Goal: Transaction & Acquisition: Purchase product/service

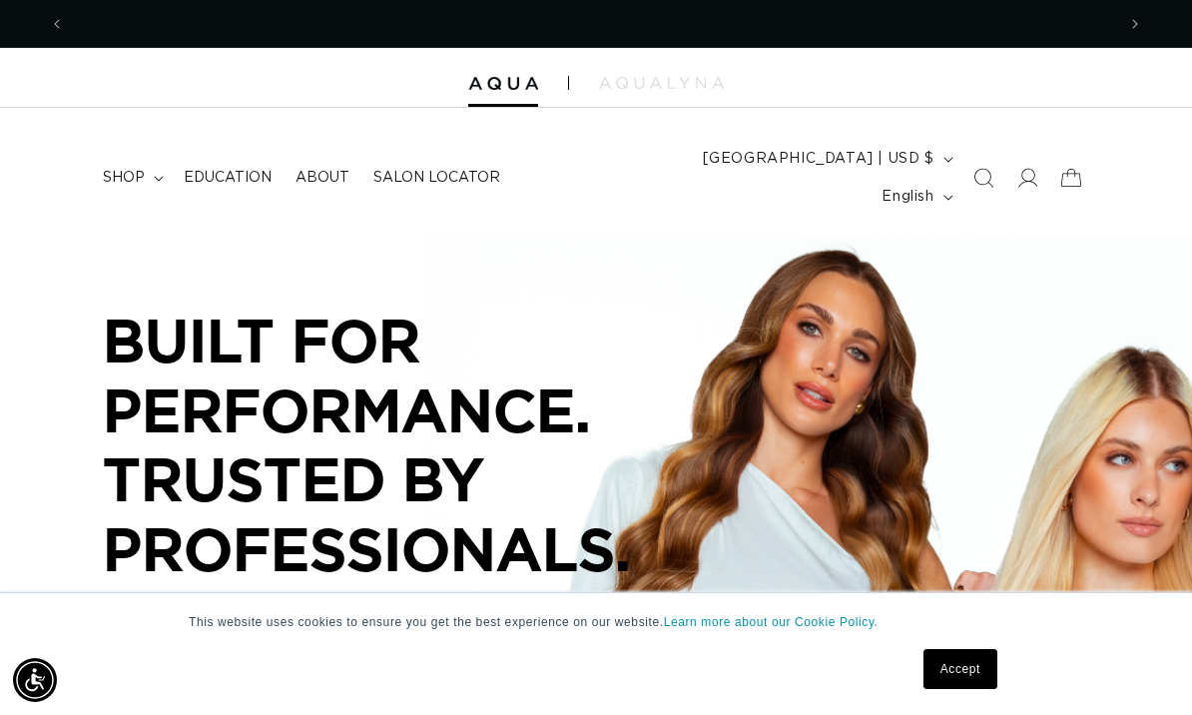
scroll to position [0, 2100]
click at [1023, 168] on icon at bounding box center [1026, 178] width 21 height 21
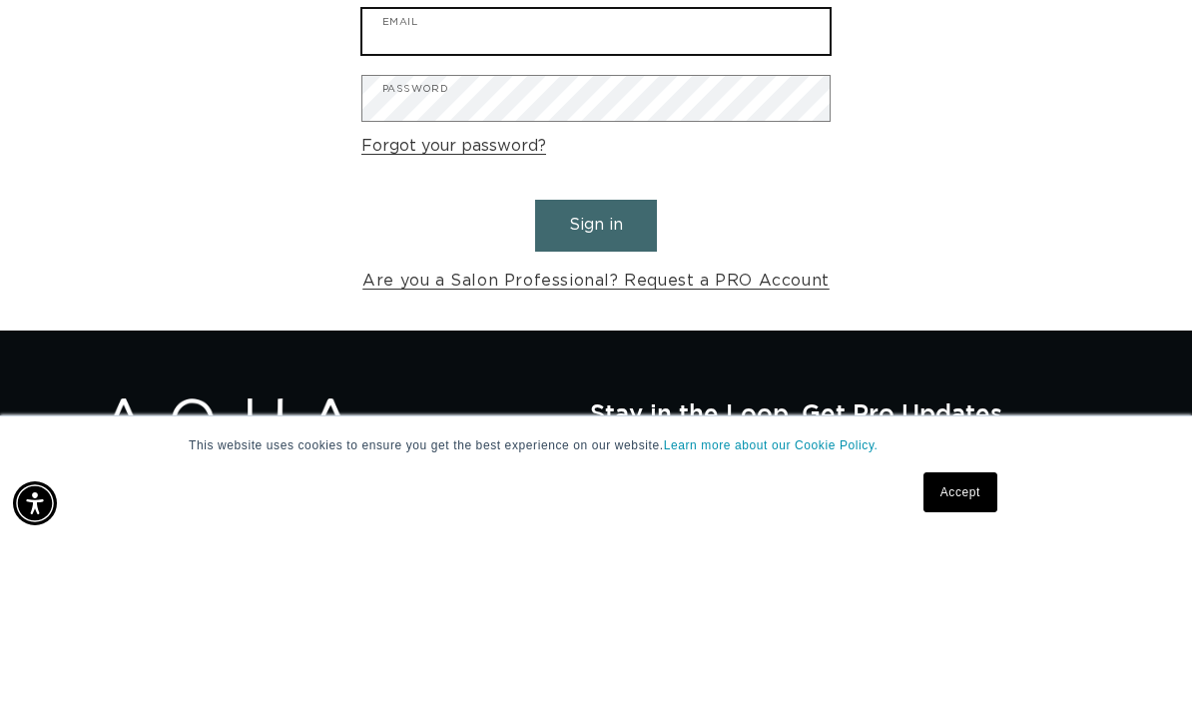
type input "amberwaves89@hotmail.com"
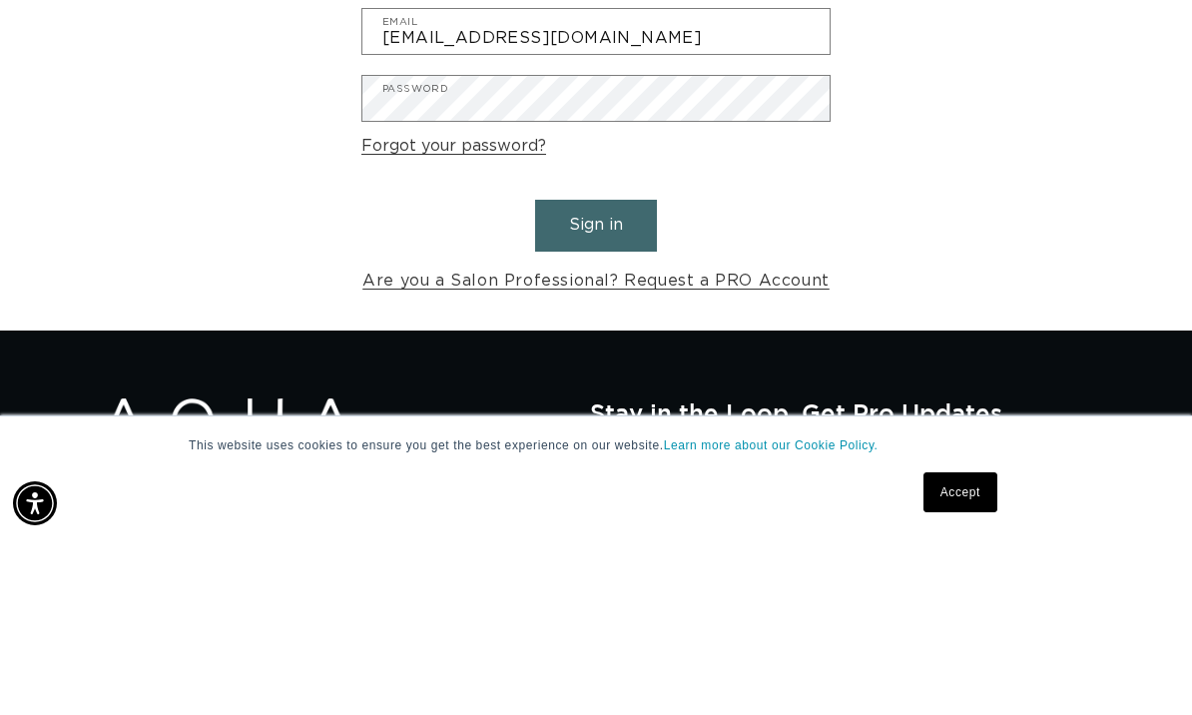
click at [596, 376] on button "Sign in" at bounding box center [596, 401] width 122 height 51
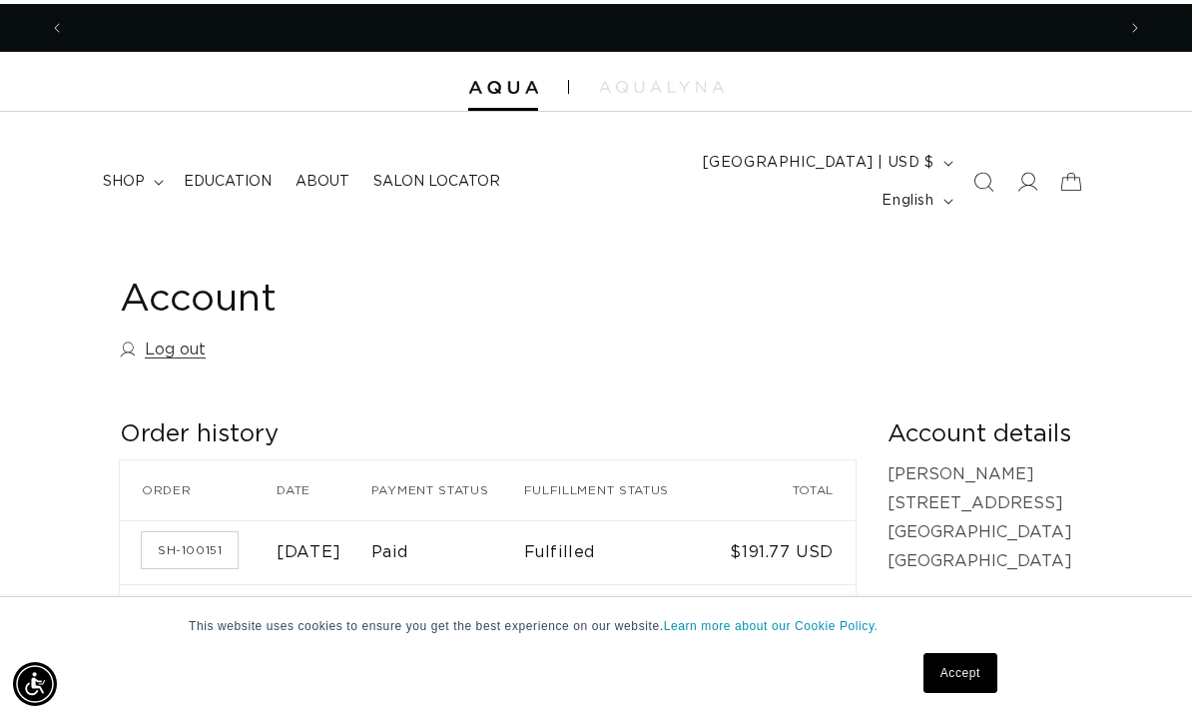
scroll to position [0, 2100]
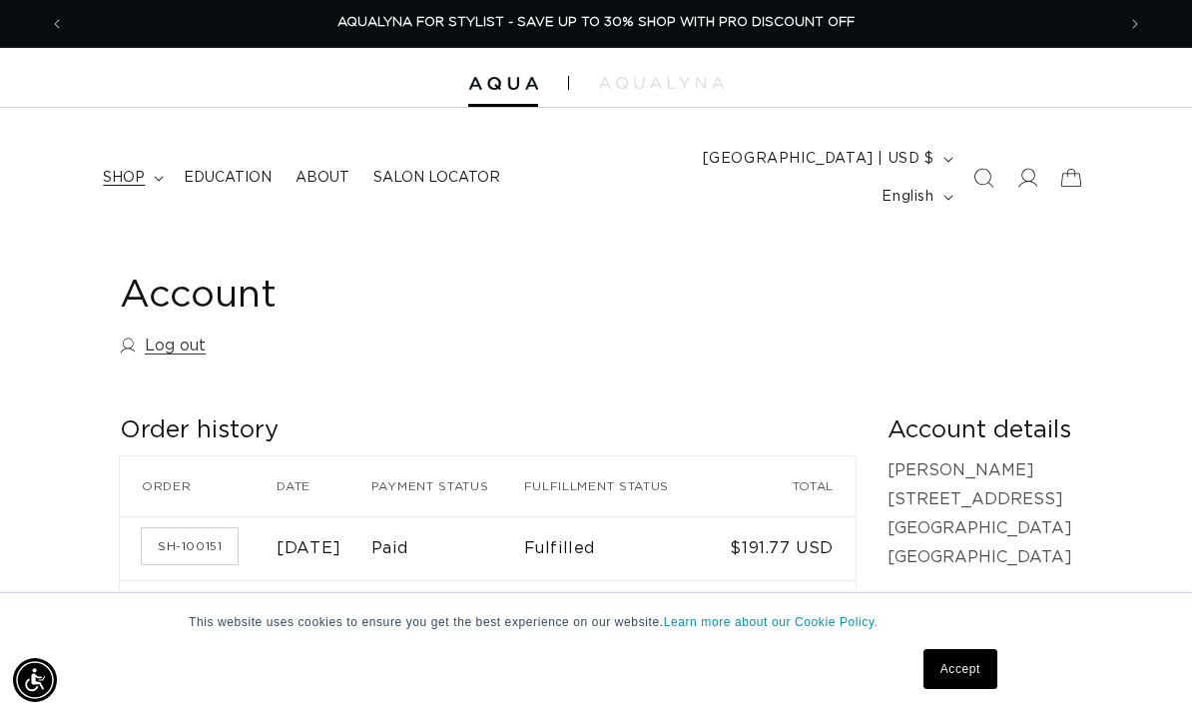
click at [129, 171] on summary "shop" at bounding box center [131, 178] width 81 height 42
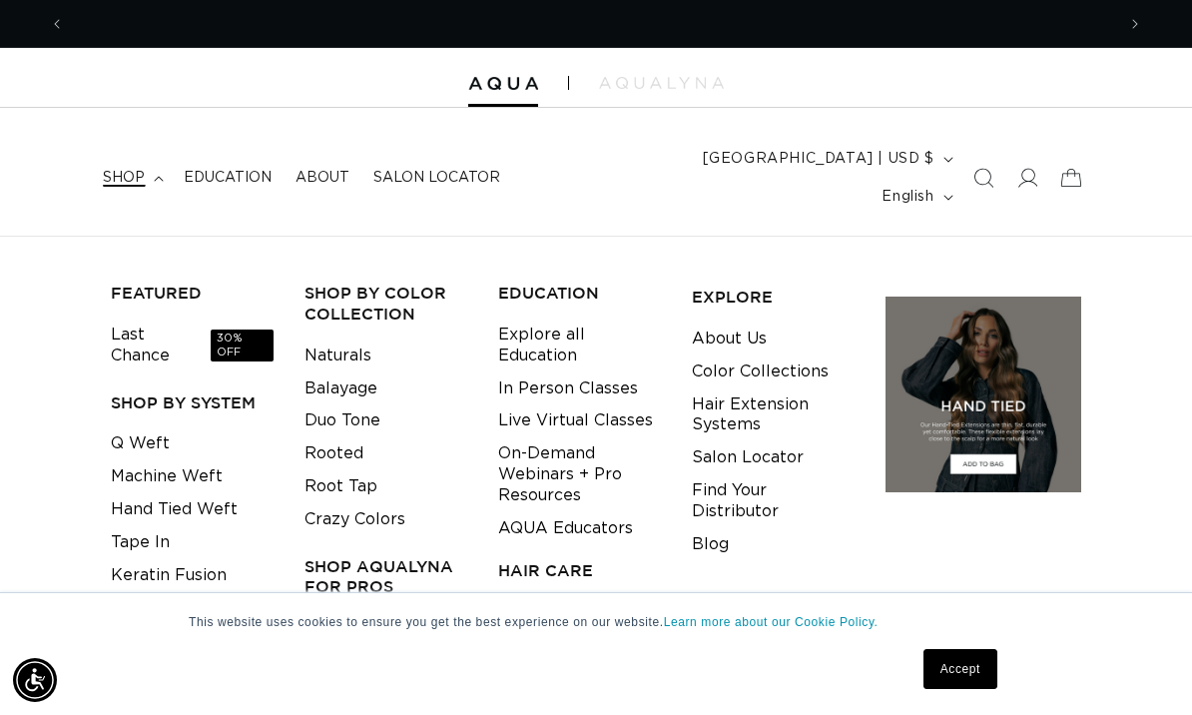
scroll to position [0, 0]
click at [194, 559] on link "Keratin Fusion" at bounding box center [169, 575] width 116 height 33
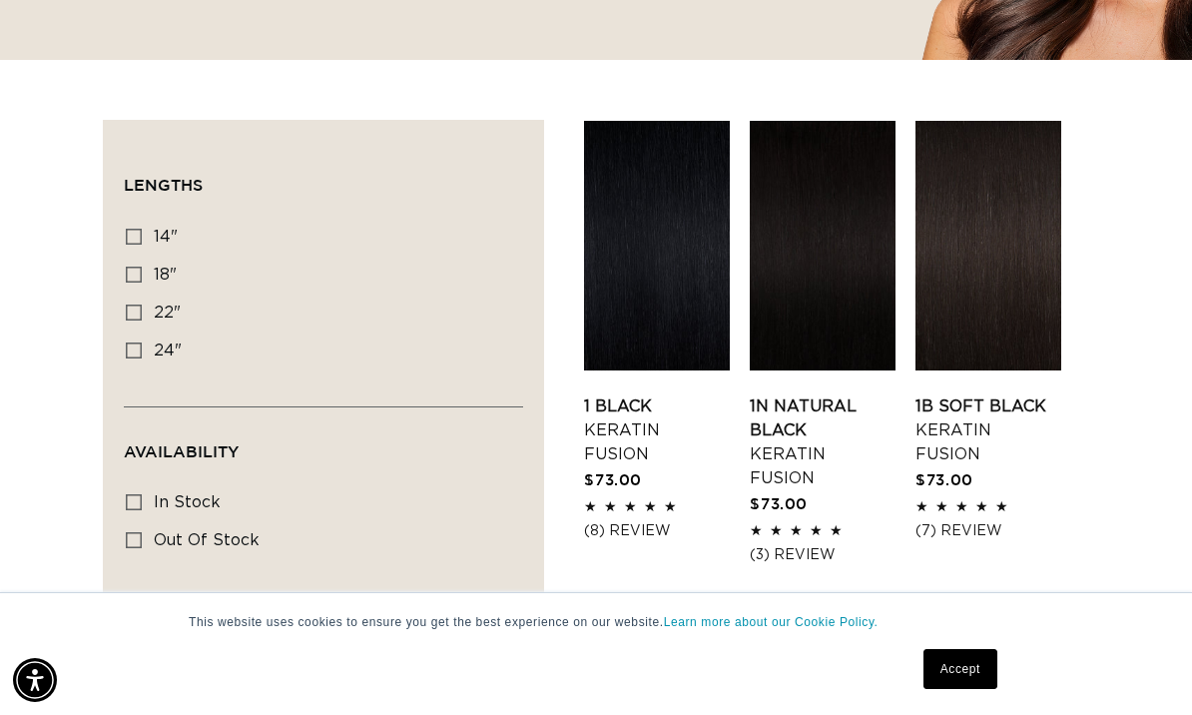
scroll to position [0, 2100]
click at [126, 342] on icon at bounding box center [134, 350] width 16 height 16
click at [126, 342] on input "24" 24" (18 products)" at bounding box center [134, 350] width 16 height 16
checkbox input "true"
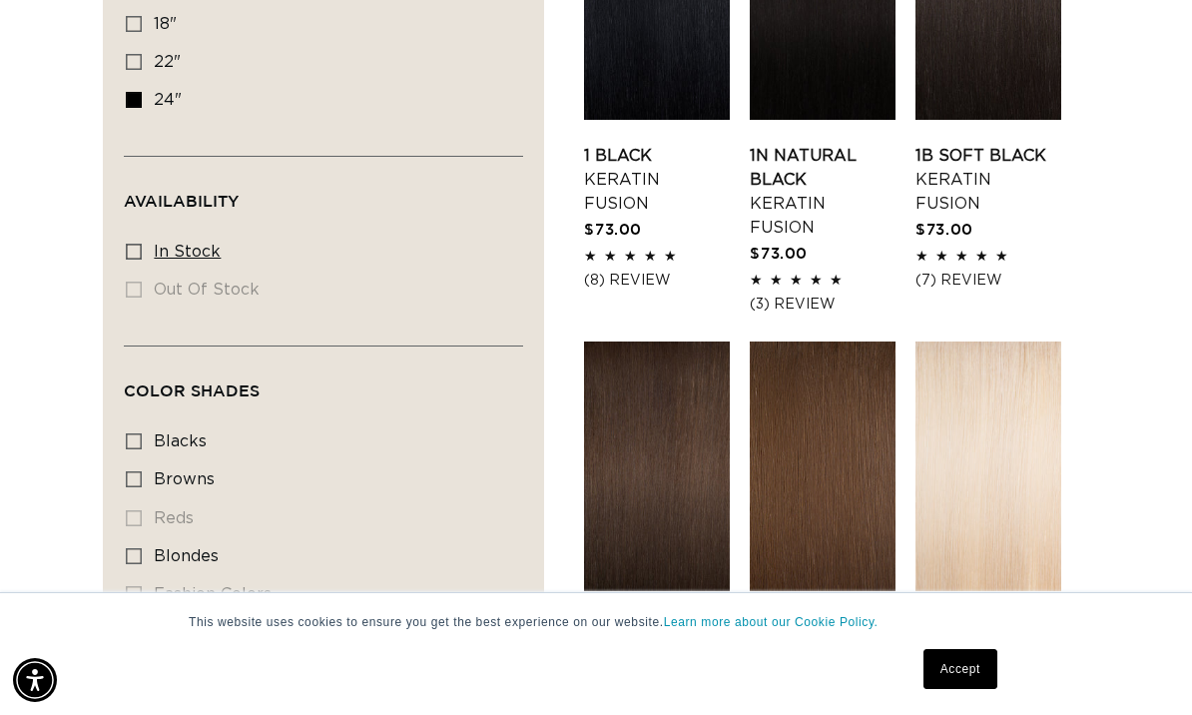
click at [126, 244] on input "In stock In stock (18 products)" at bounding box center [134, 252] width 16 height 16
checkbox input "true"
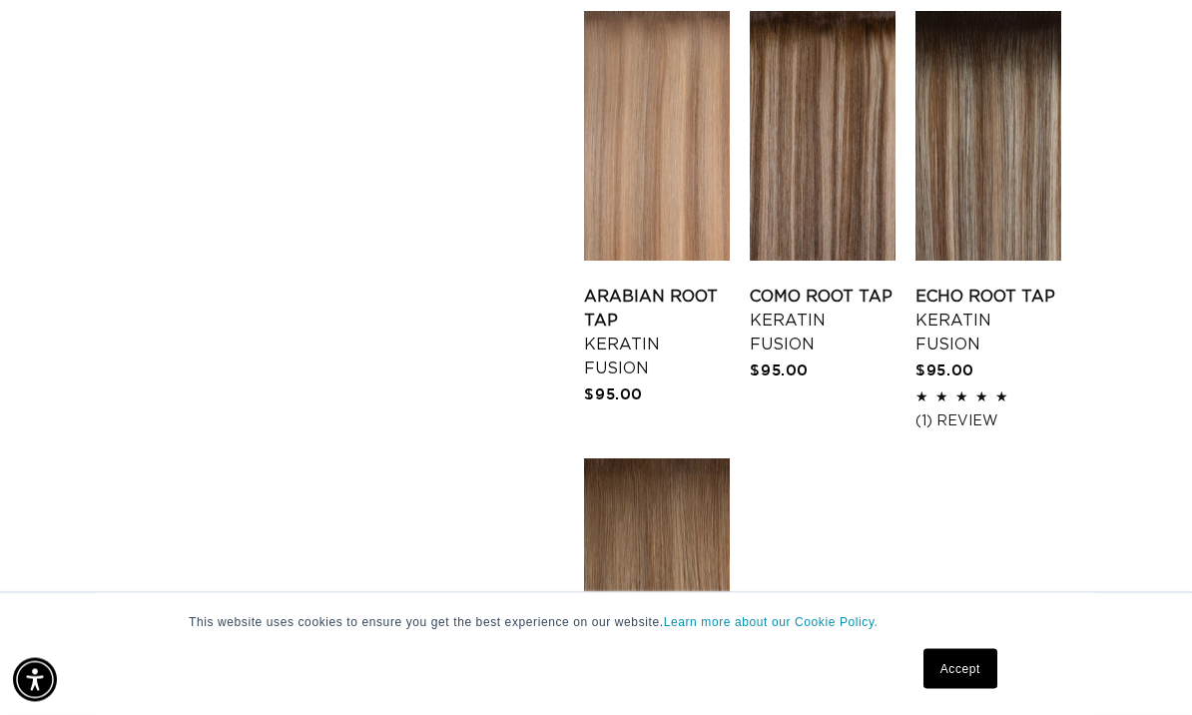
scroll to position [2620, 0]
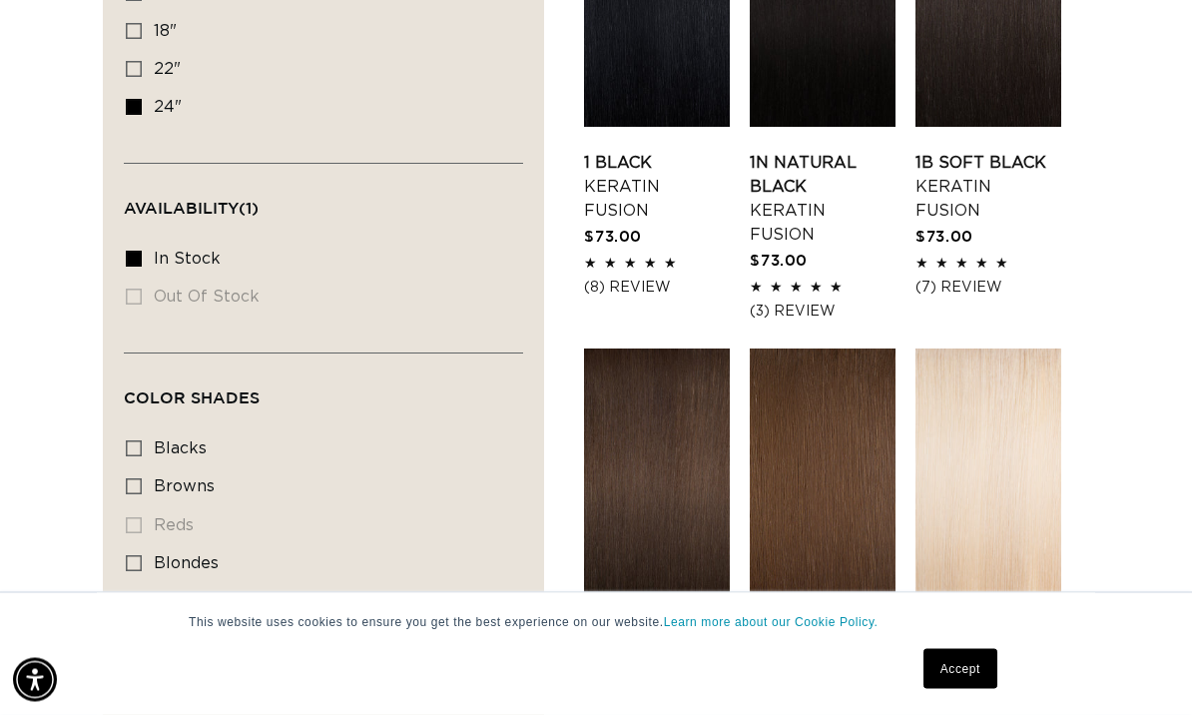
scroll to position [853, 0]
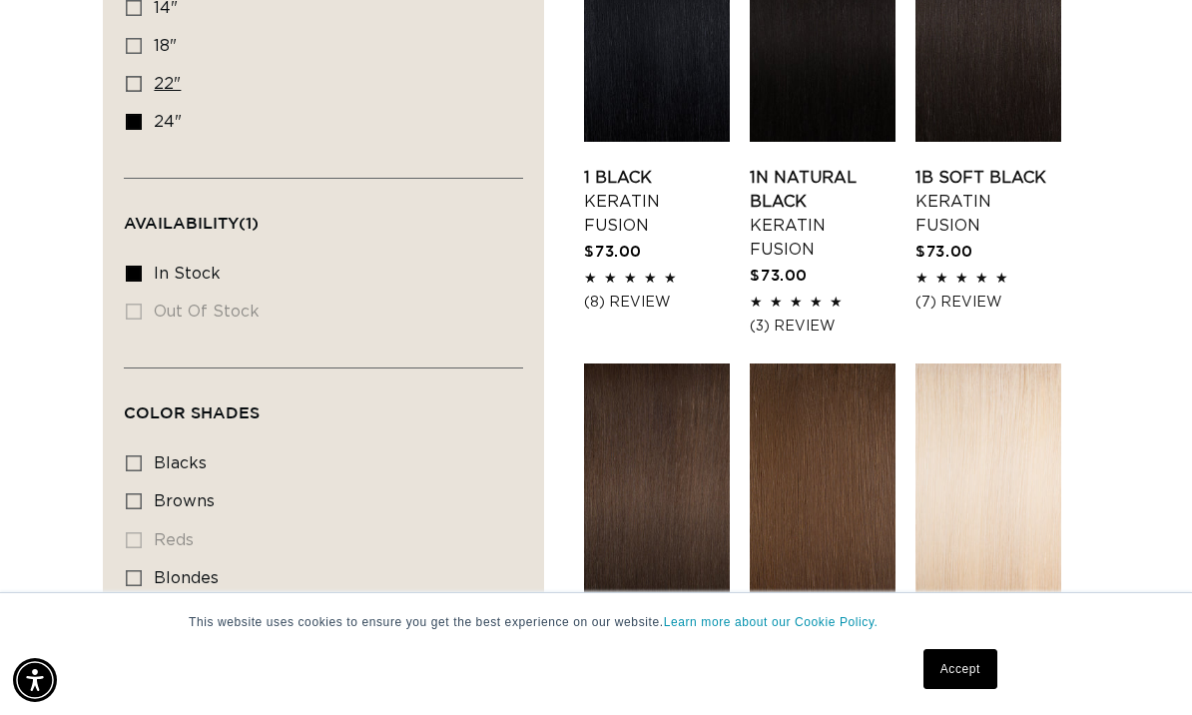
click at [126, 76] on input "22" 22" (32 products)" at bounding box center [134, 84] width 16 height 16
checkbox input "true"
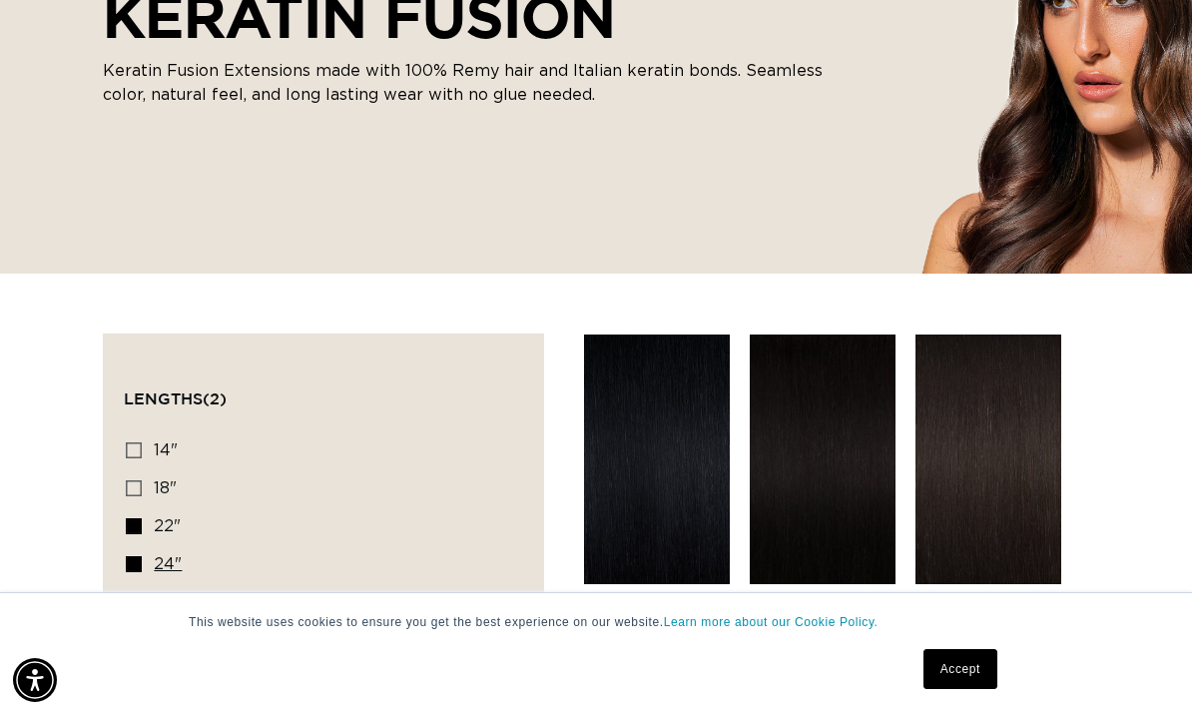
click at [126, 556] on input "24" 24" (18 products)" at bounding box center [134, 564] width 16 height 16
checkbox input "false"
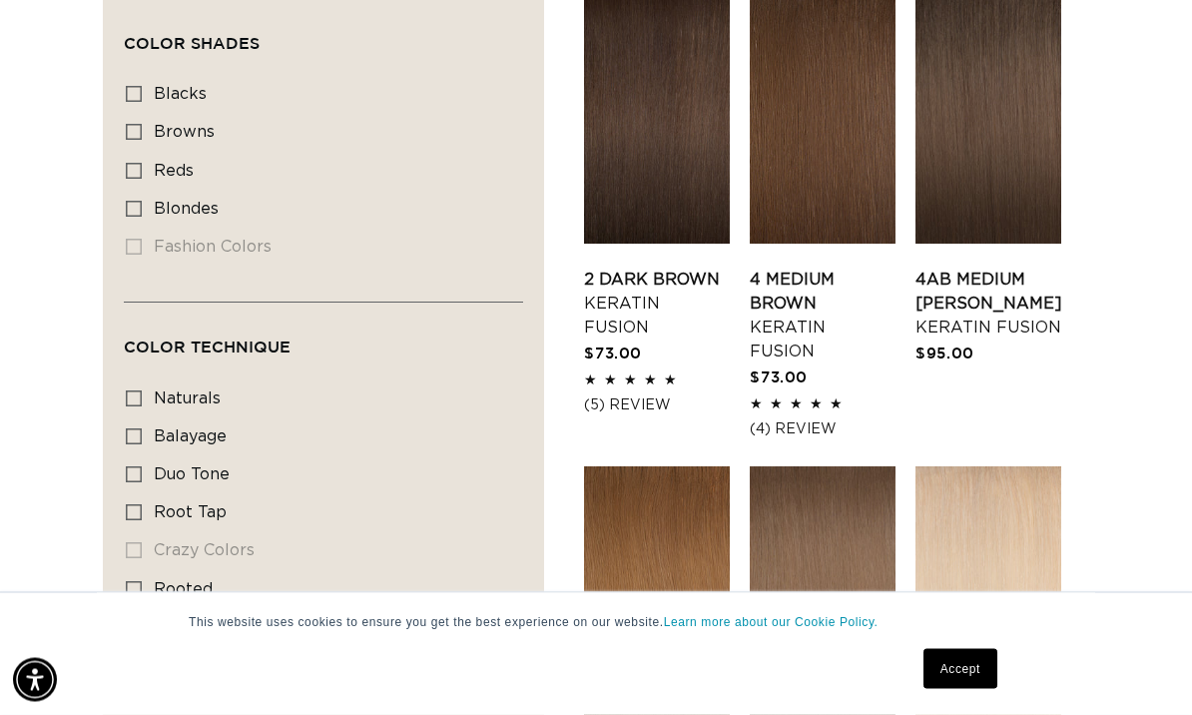
scroll to position [1223, 0]
click at [831, 268] on link "4 Medium Brown Keratin Fusion" at bounding box center [823, 316] width 146 height 96
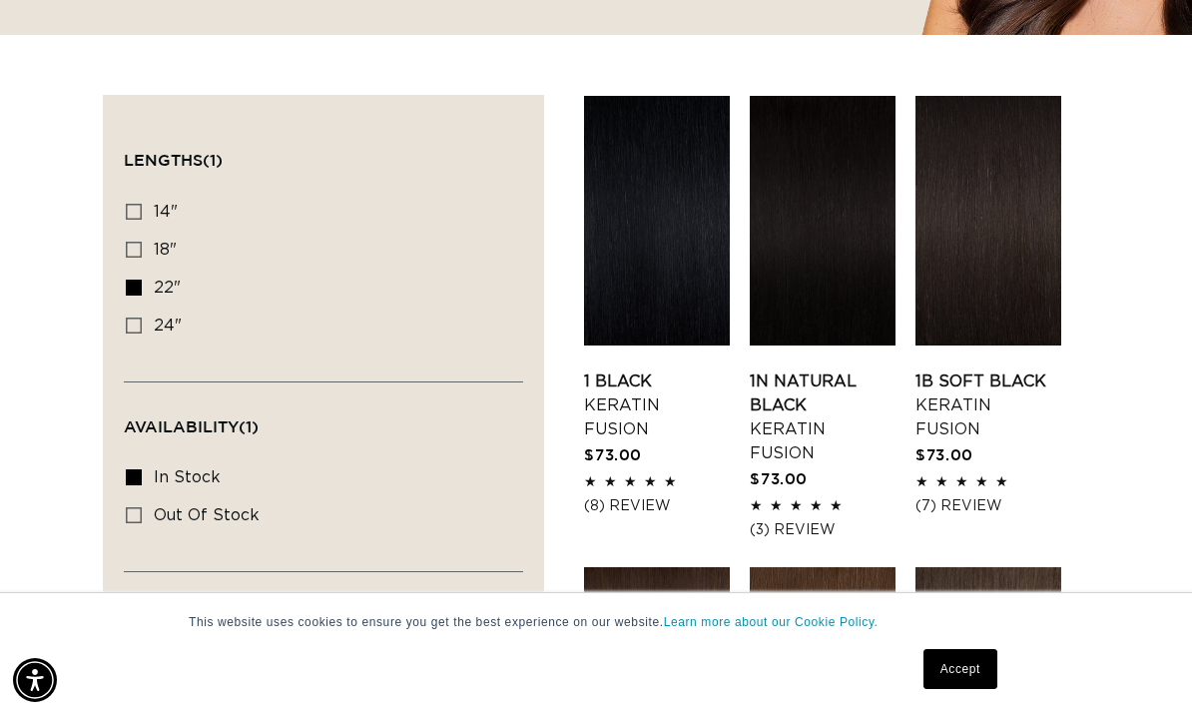
scroll to position [0, 0]
click at [122, 223] on div "Filter: Lengths (1) Lengths 14" 14" (18 products) 18" 18" (42 products) 22" 24"" at bounding box center [323, 702] width 441 height 1215
click at [126, 242] on input "18" 18" (42 products)" at bounding box center [134, 250] width 16 height 16
checkbox input "true"
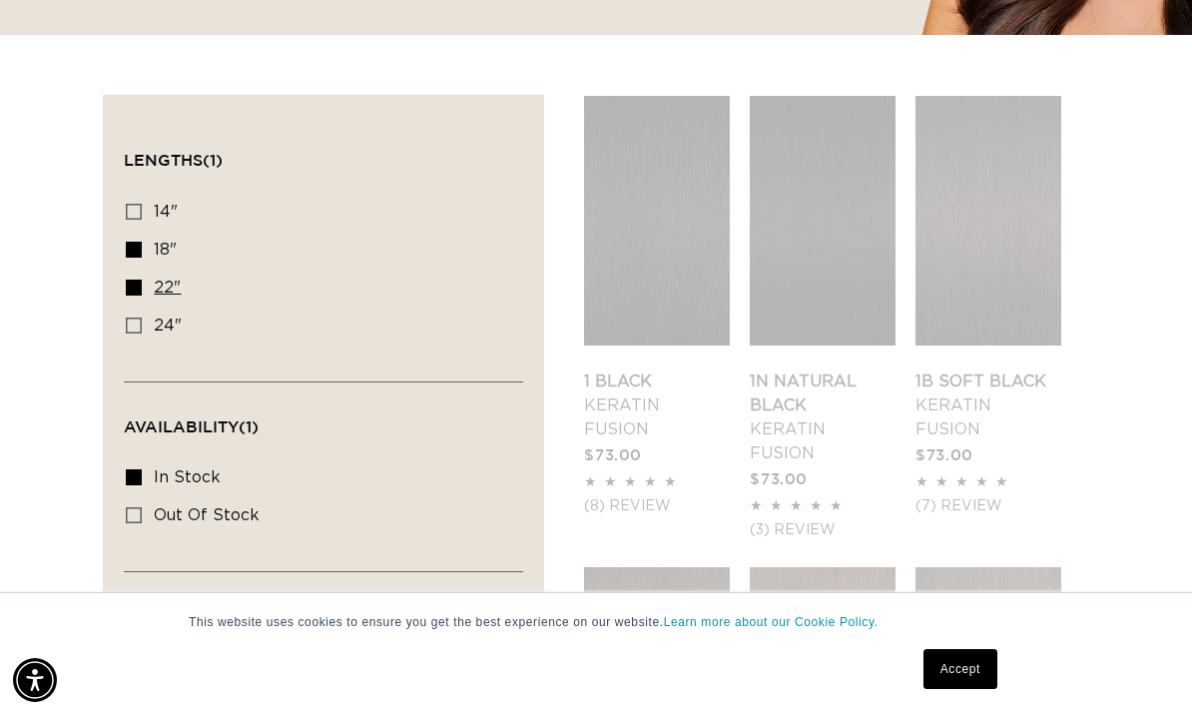
click at [135, 279] on icon at bounding box center [134, 287] width 16 height 16
click at [135, 279] on input "22" 22" (32 products)" at bounding box center [134, 287] width 16 height 16
checkbox input "false"
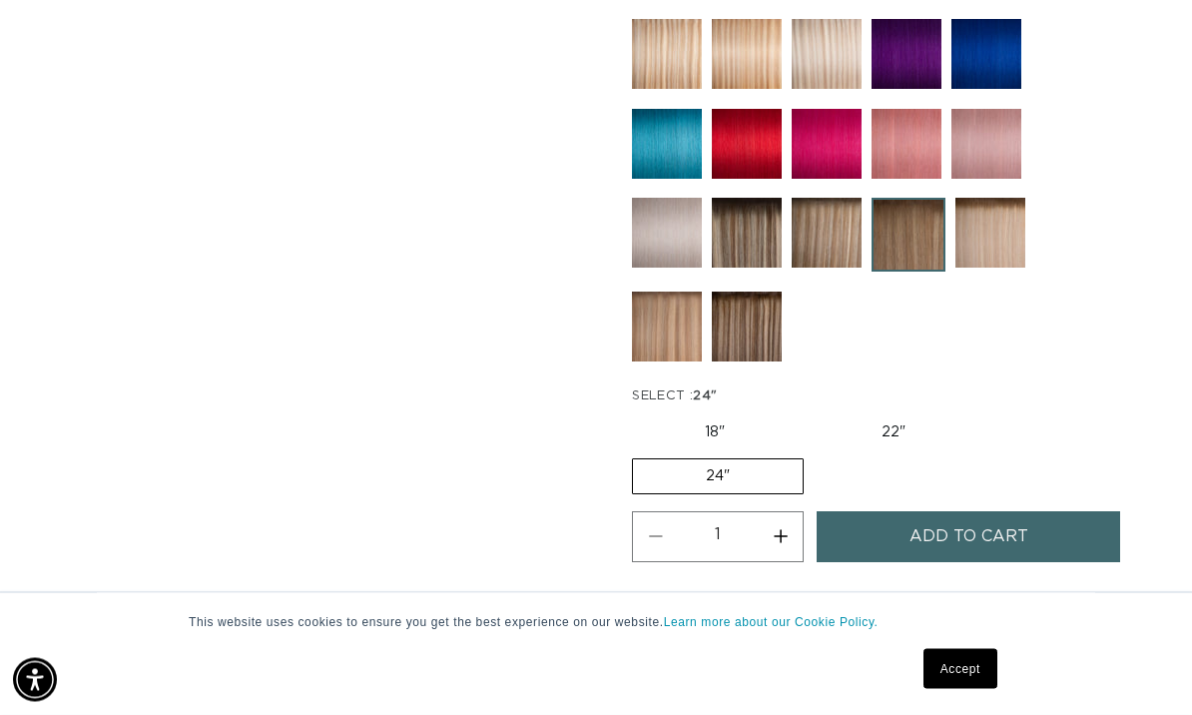
scroll to position [1174, 0]
click at [1052, 524] on button "Add to cart" at bounding box center [968, 536] width 303 height 51
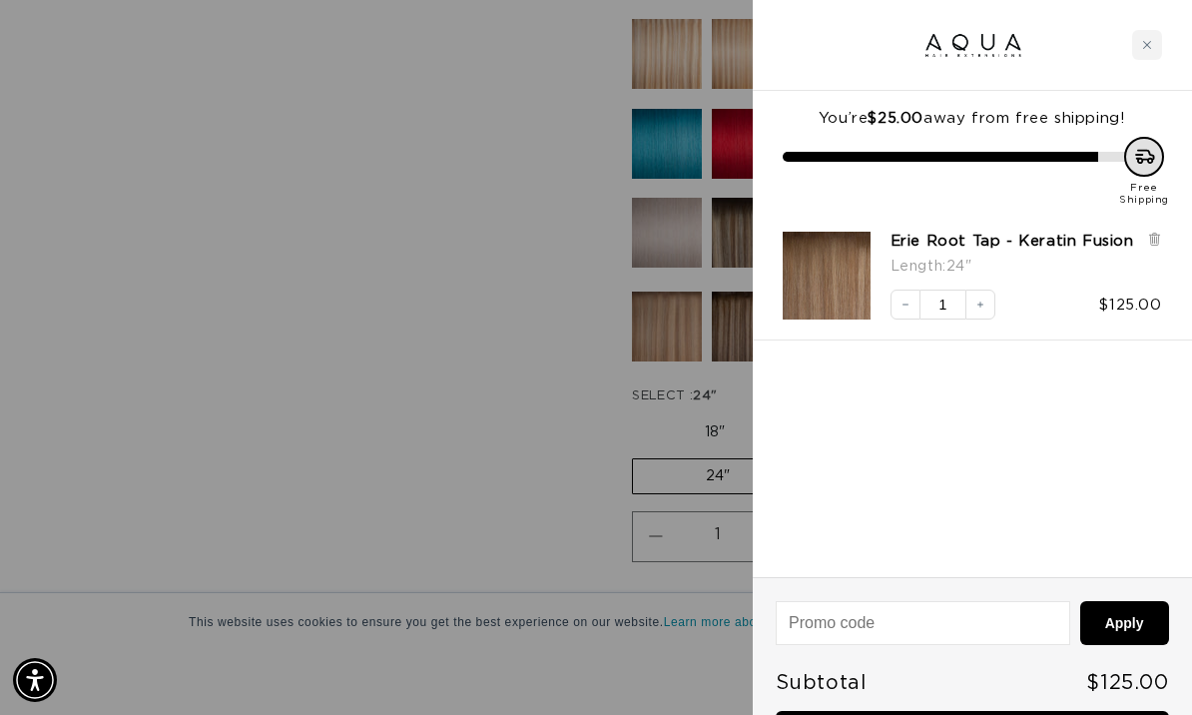
scroll to position [0, 0]
click at [1147, 47] on icon "Close cart" at bounding box center [1147, 45] width 10 height 10
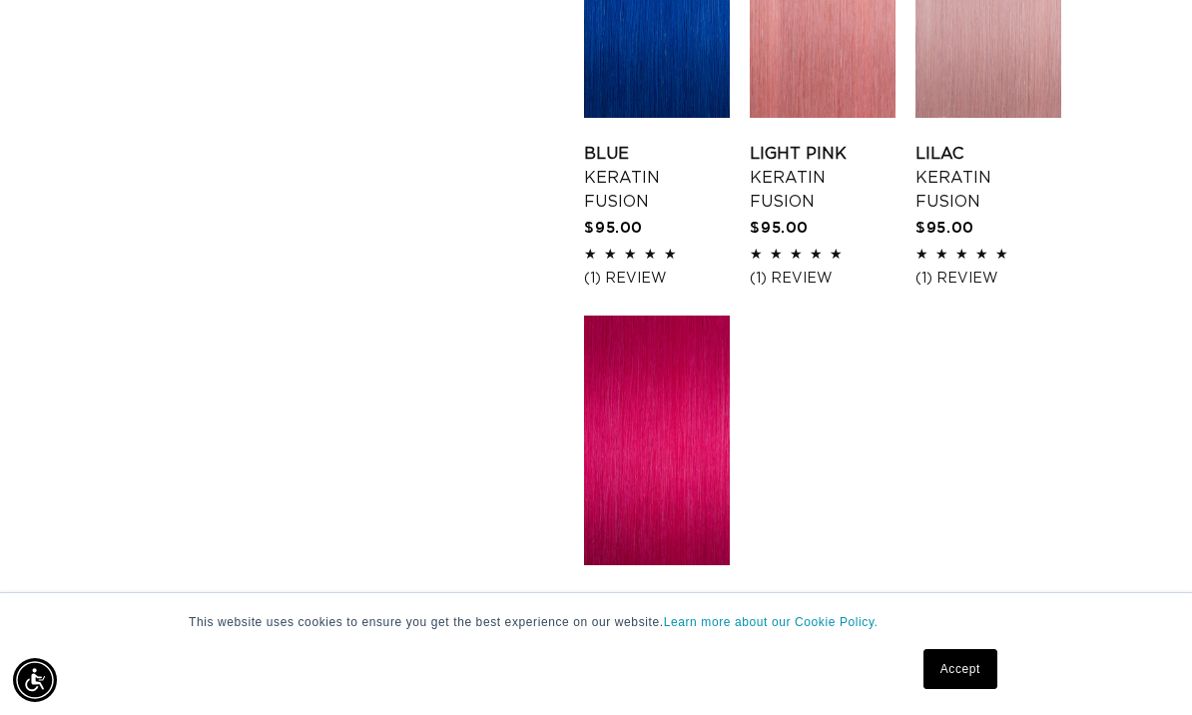
scroll to position [2732, 0]
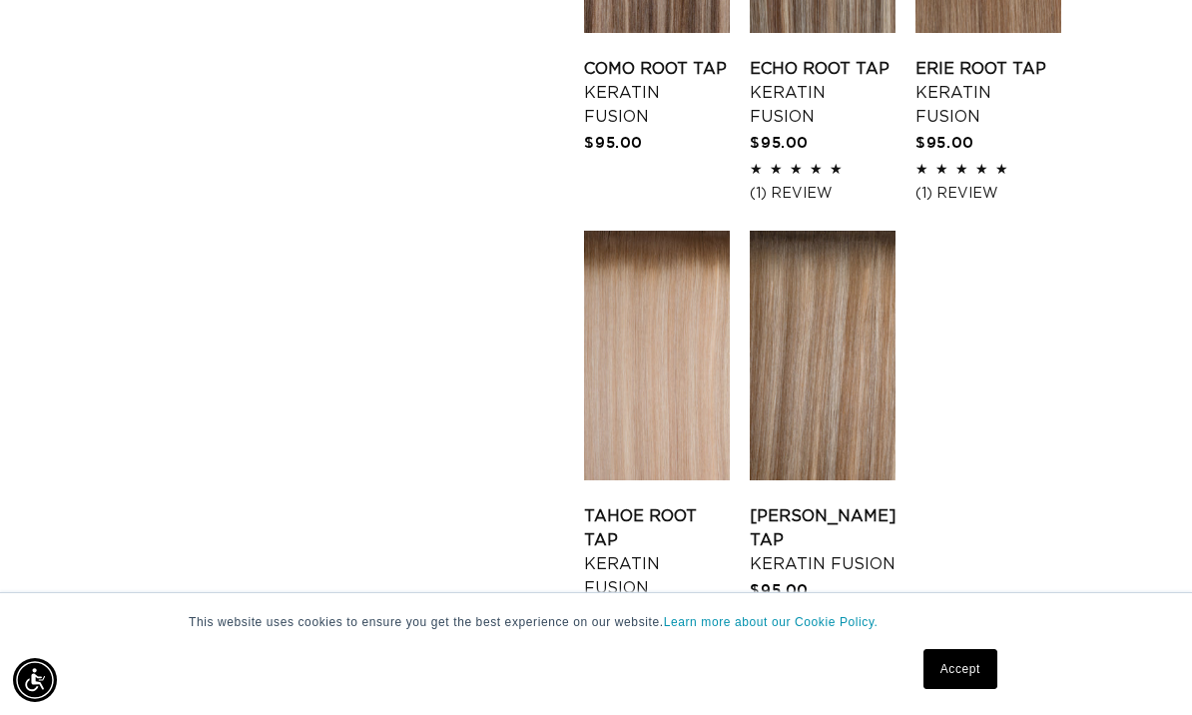
scroll to position [0, 2100]
click at [810, 689] on link "1" at bounding box center [810, 711] width 44 height 44
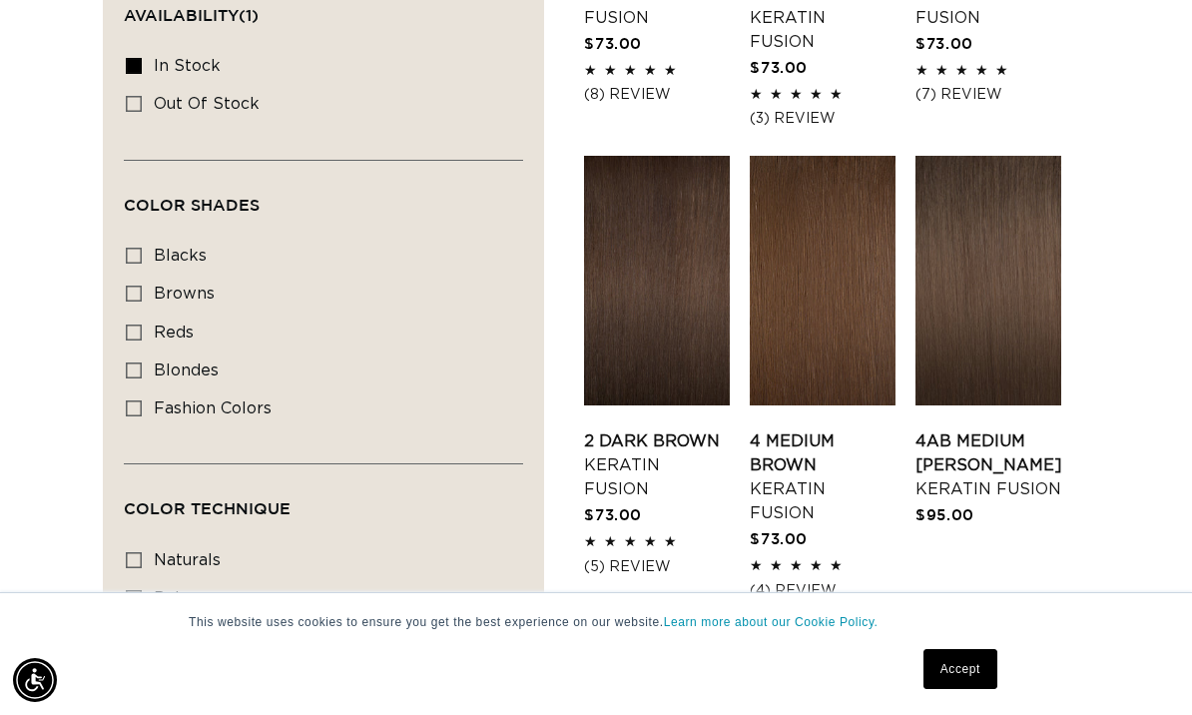
scroll to position [0, 2100]
click at [623, 429] on link "2 Dark Brown Keratin Fusion" at bounding box center [657, 465] width 146 height 72
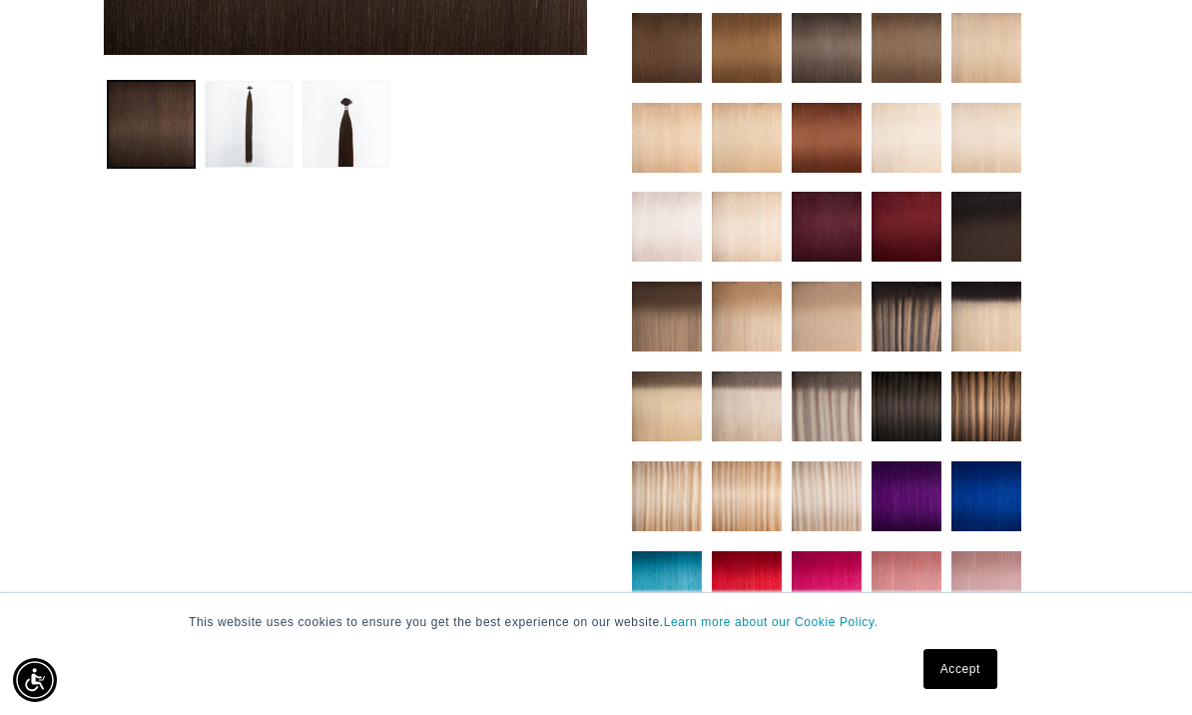
scroll to position [693, 0]
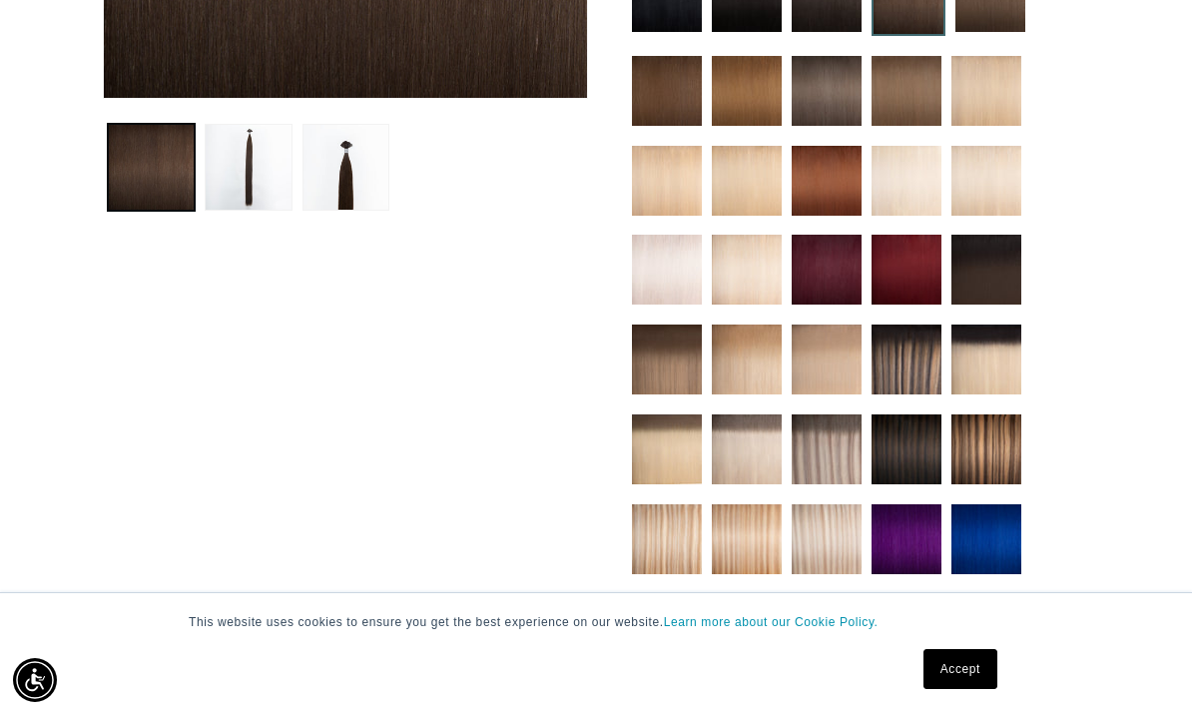
click at [991, 265] on img at bounding box center [986, 270] width 70 height 70
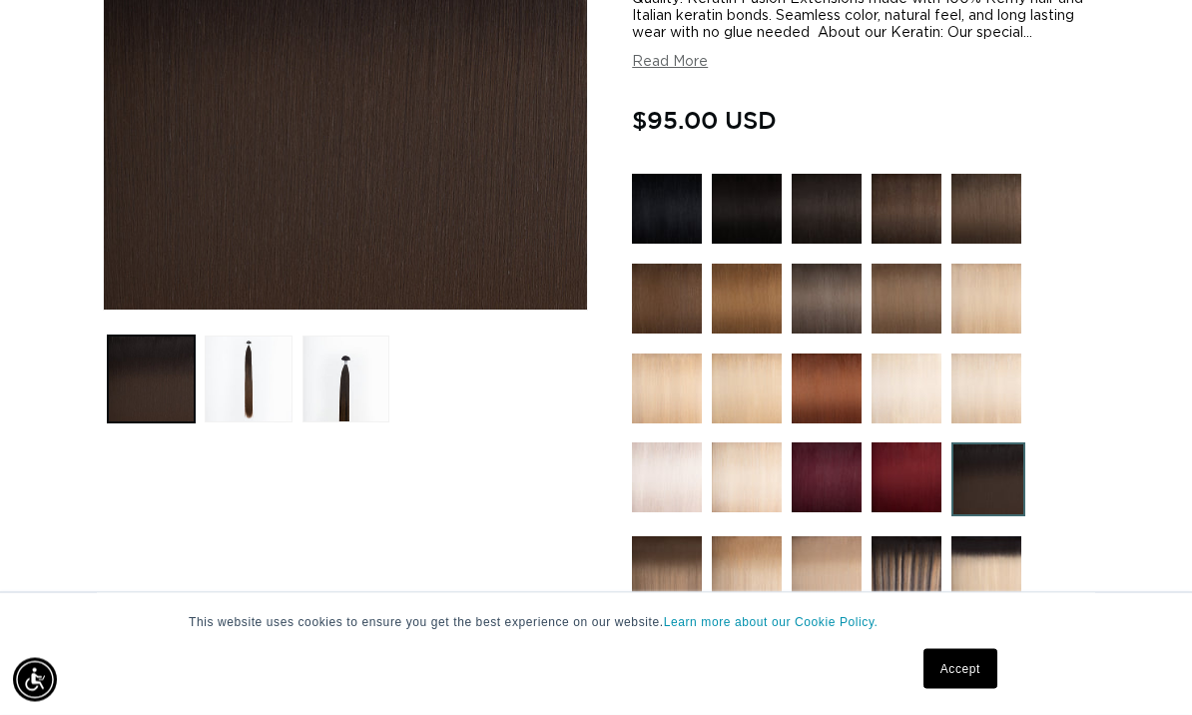
scroll to position [481, 0]
click at [244, 355] on button "Load image 2 in gallery view" at bounding box center [248, 378] width 87 height 87
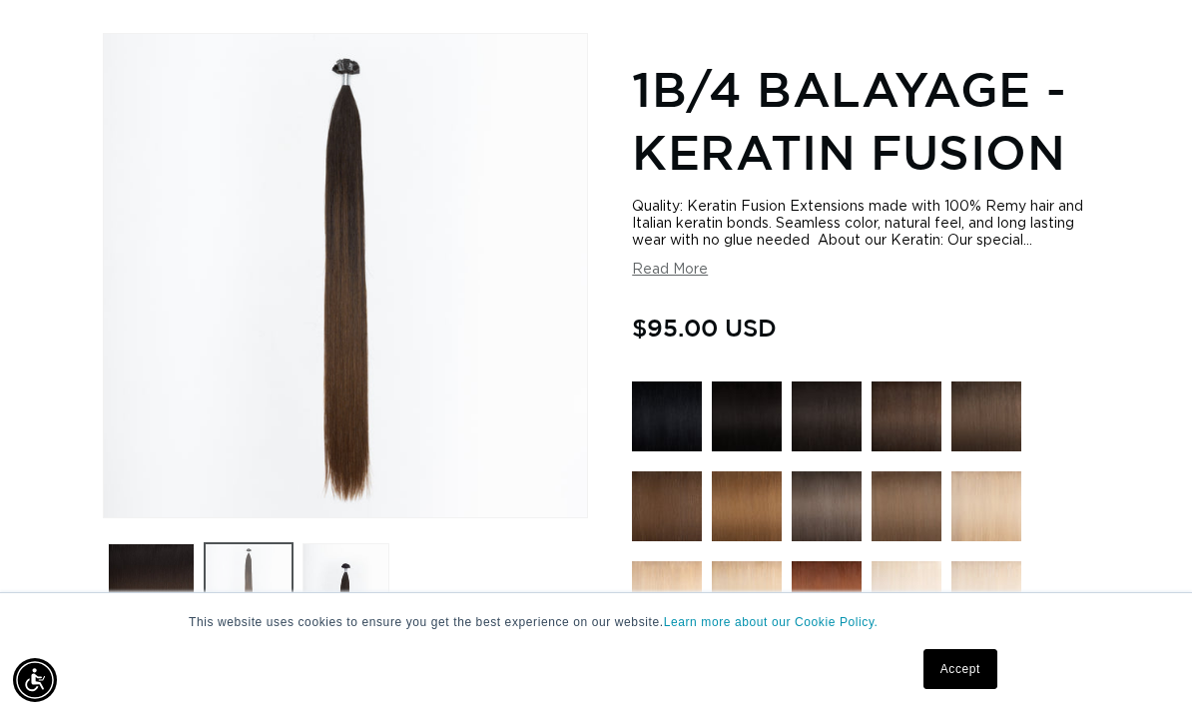
scroll to position [0, 0]
click at [355, 555] on button "Load image 3 in gallery view" at bounding box center [345, 586] width 87 height 87
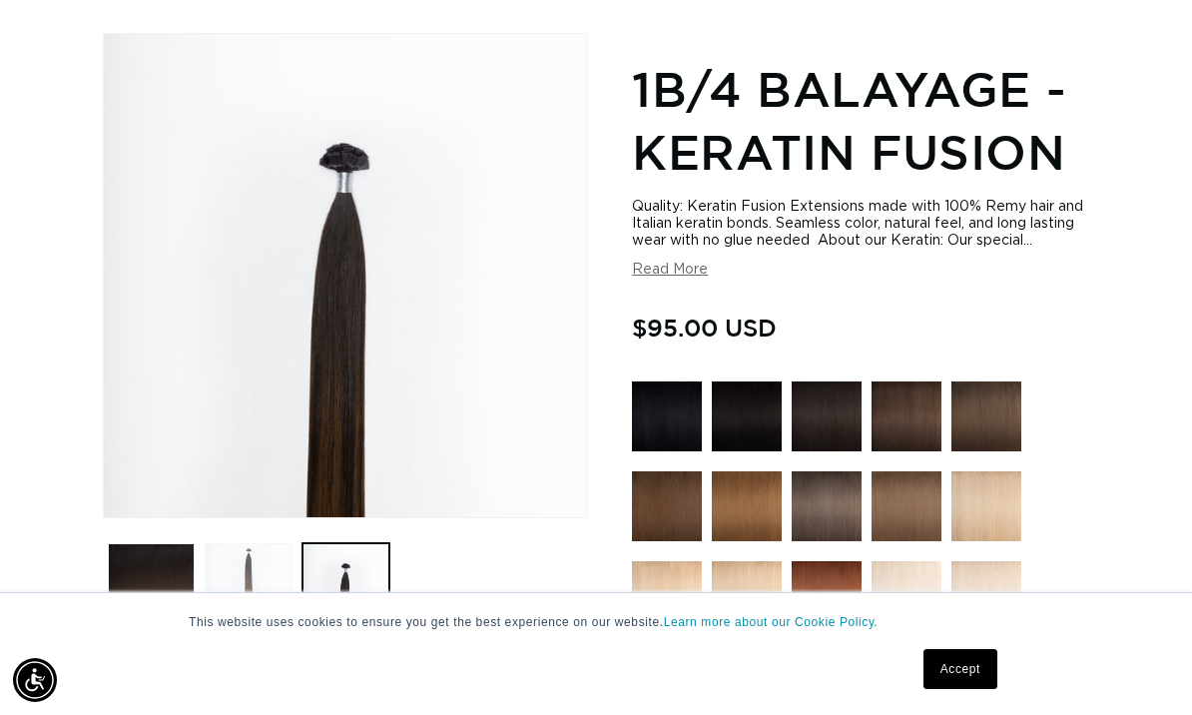
click at [268, 571] on button "Load image 2 in gallery view" at bounding box center [248, 586] width 87 height 87
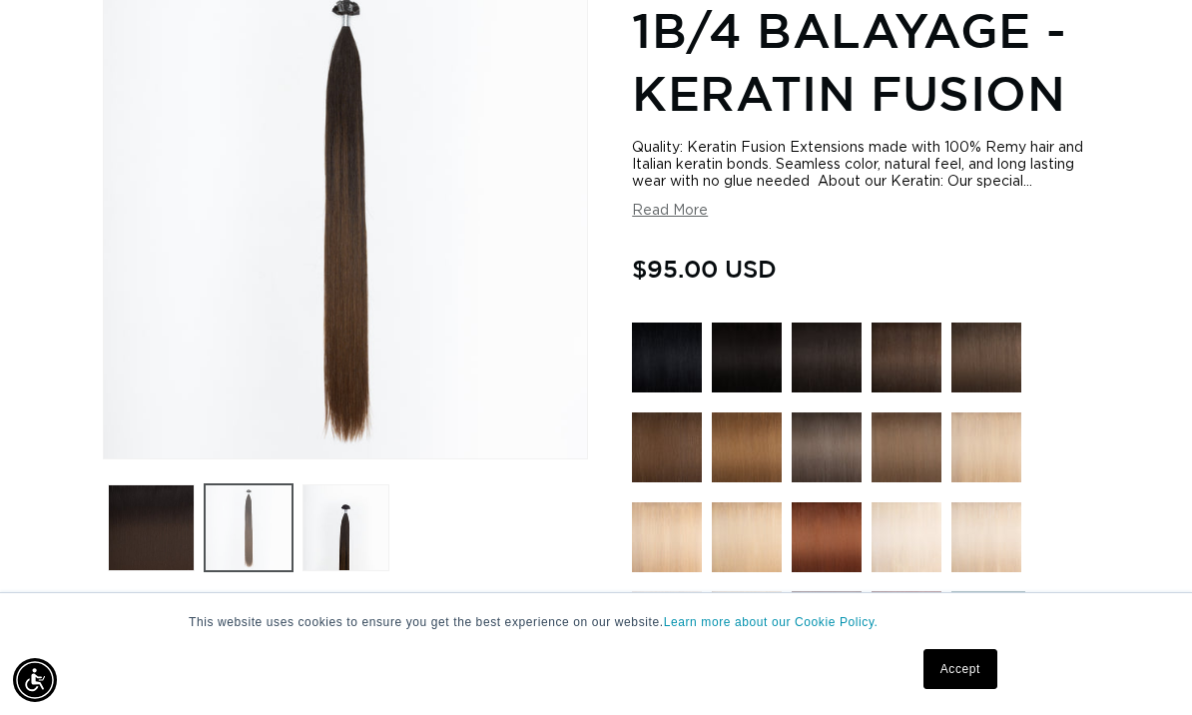
scroll to position [330, 0]
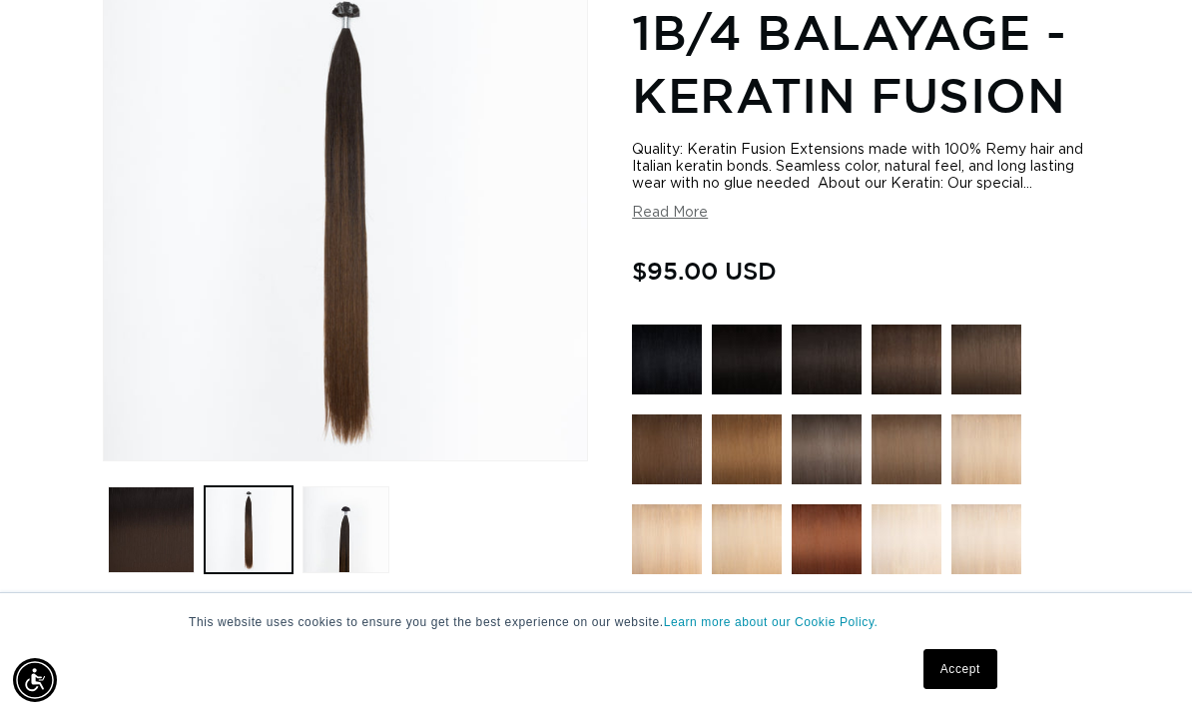
click at [815, 370] on img at bounding box center [827, 359] width 70 height 70
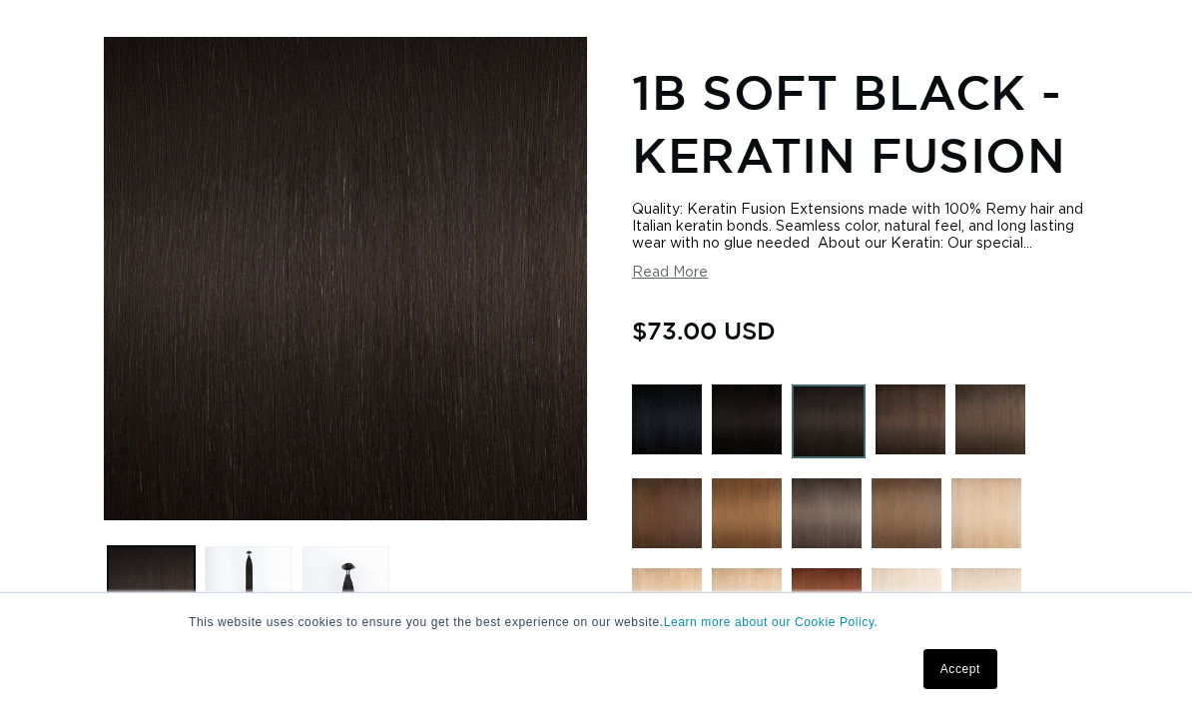
scroll to position [312, 0]
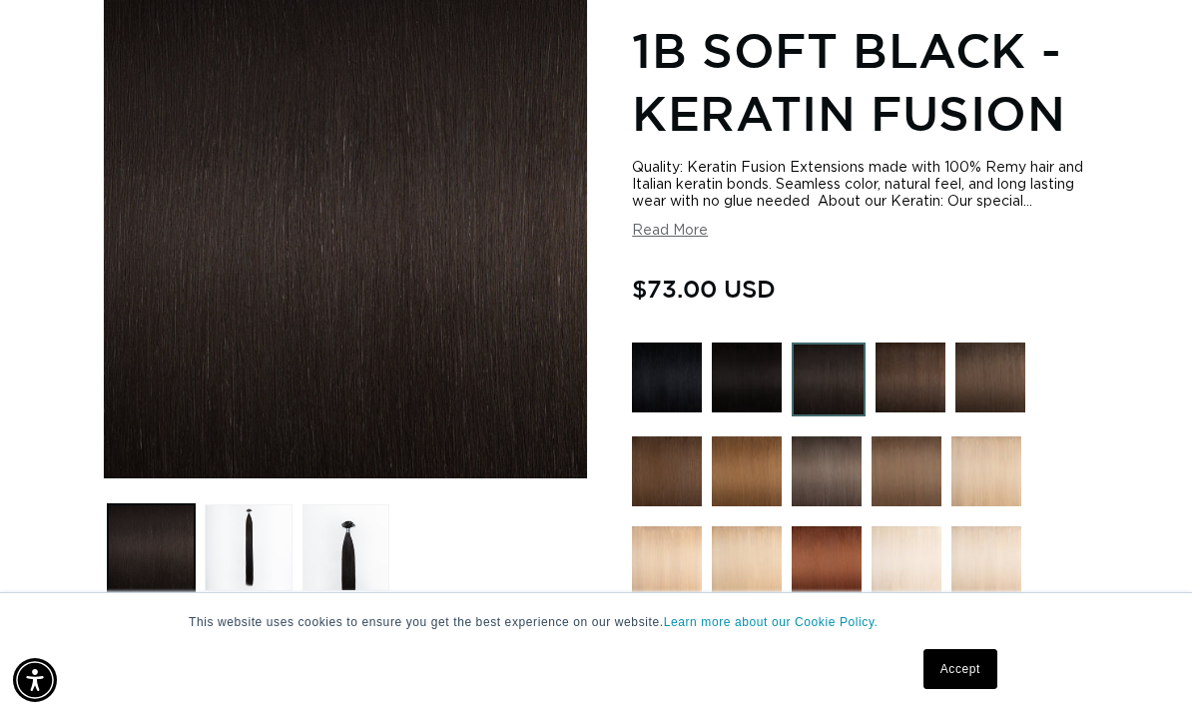
click at [910, 374] on img at bounding box center [910, 377] width 70 height 70
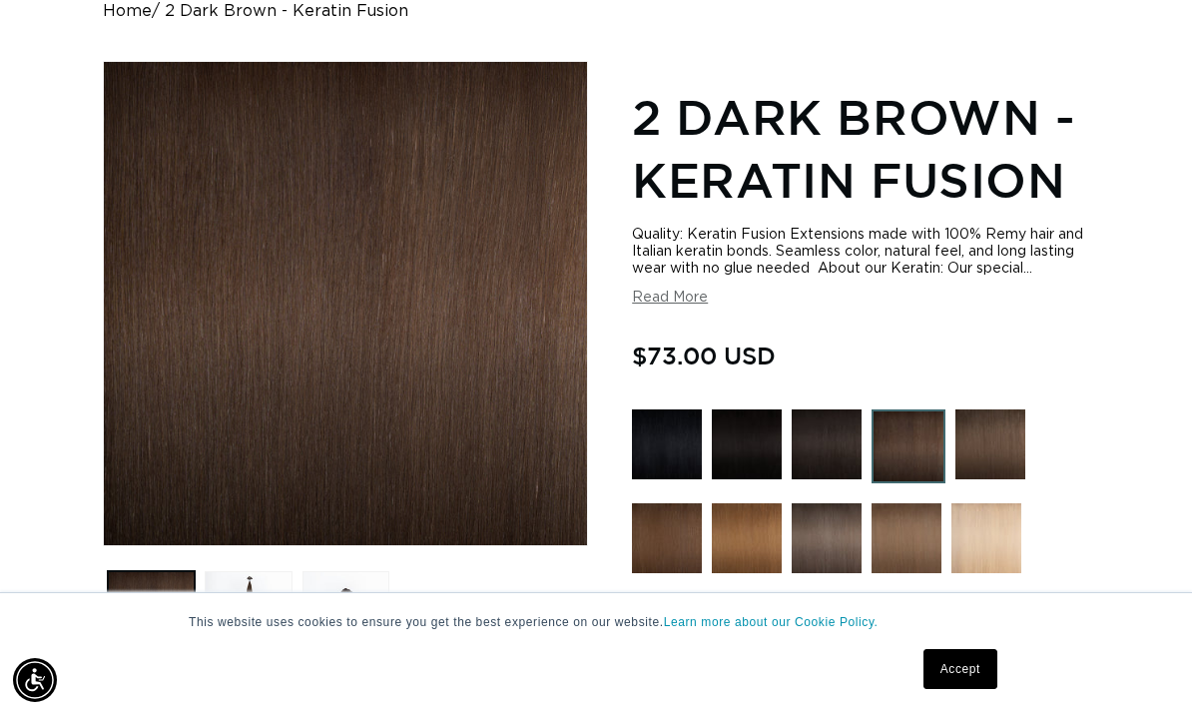
scroll to position [0, 1050]
click at [989, 436] on img at bounding box center [990, 444] width 70 height 70
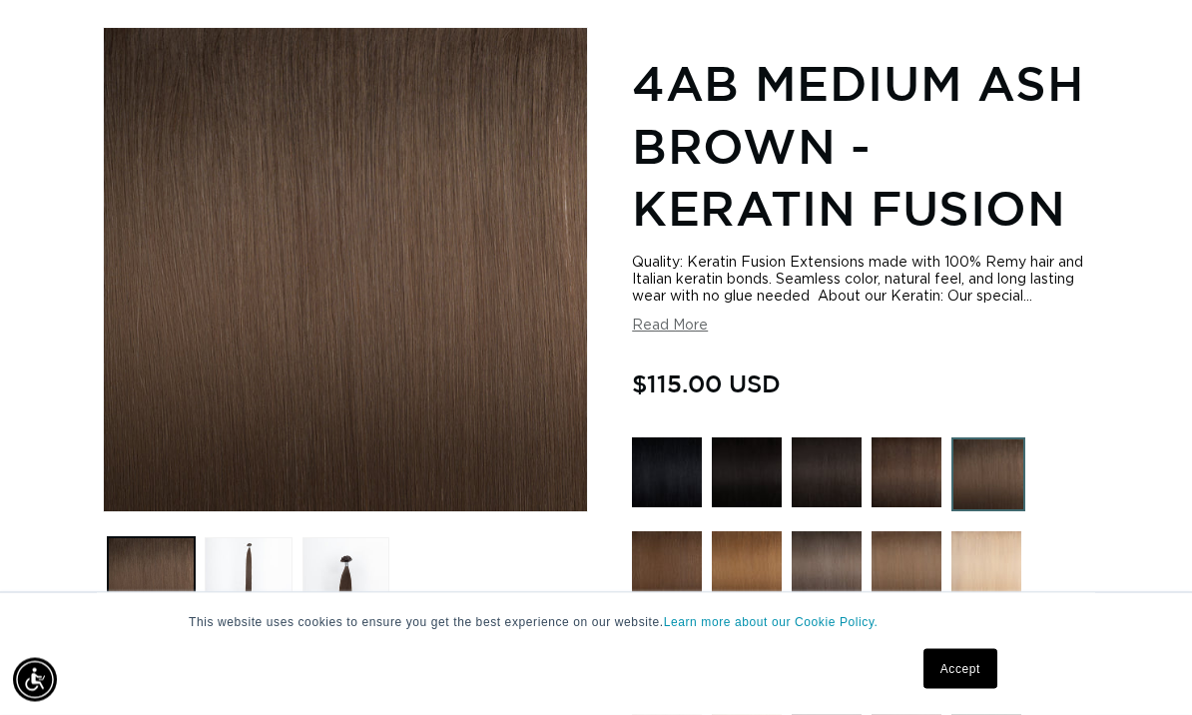
scroll to position [279, 0]
click at [673, 561] on img at bounding box center [667, 566] width 70 height 70
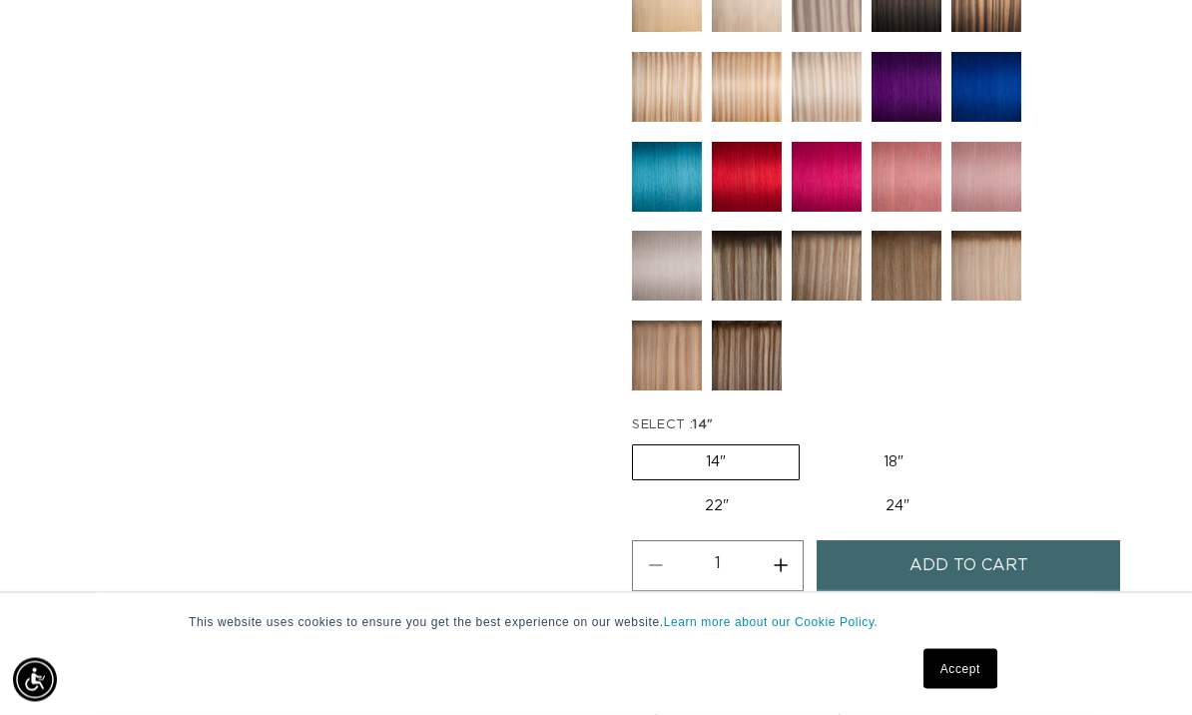
scroll to position [1324, 0]
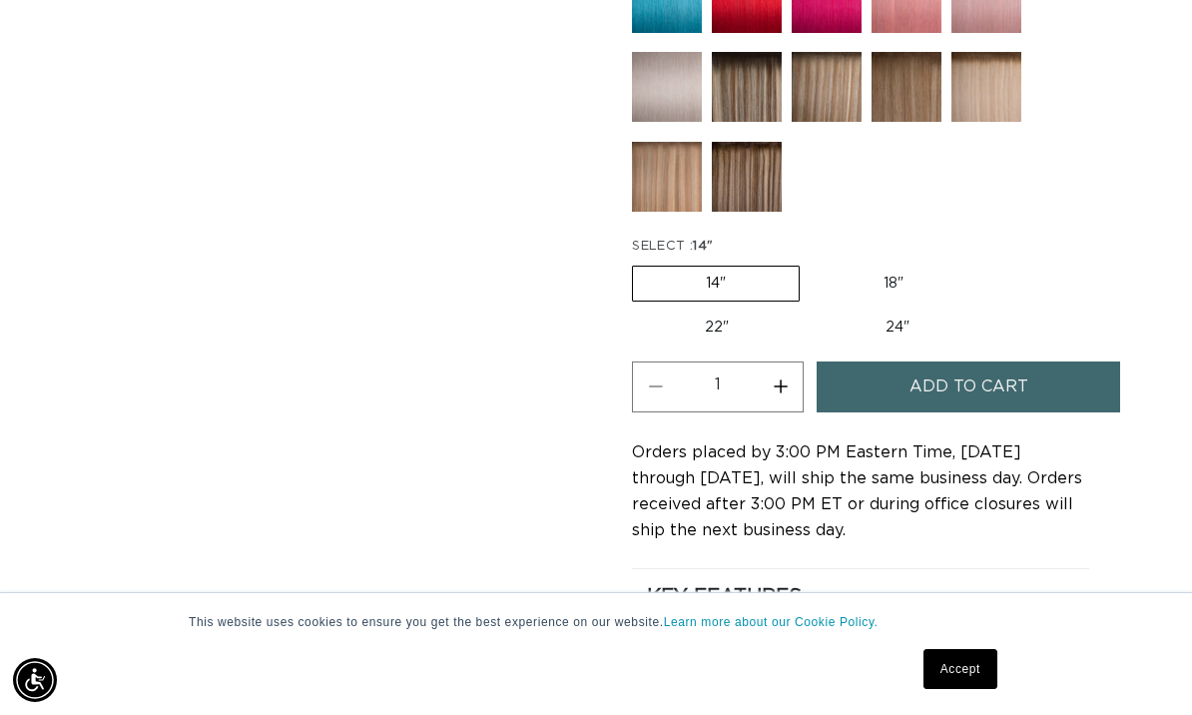
click at [881, 276] on label "18" Variant sold out or unavailable" at bounding box center [894, 284] width 166 height 34
click at [811, 263] on input "18" Variant sold out or unavailable" at bounding box center [810, 262] width 1 height 1
radio input "true"
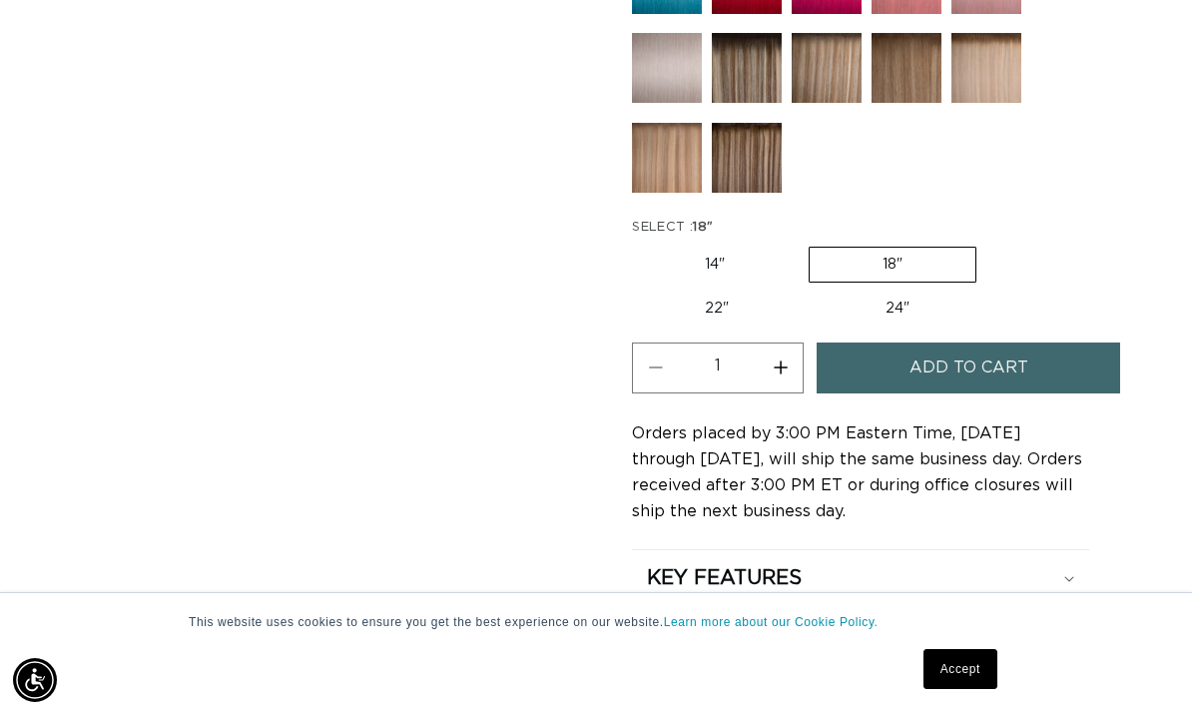
scroll to position [0, 1050]
click at [970, 350] on span "Add to cart" at bounding box center [968, 367] width 119 height 51
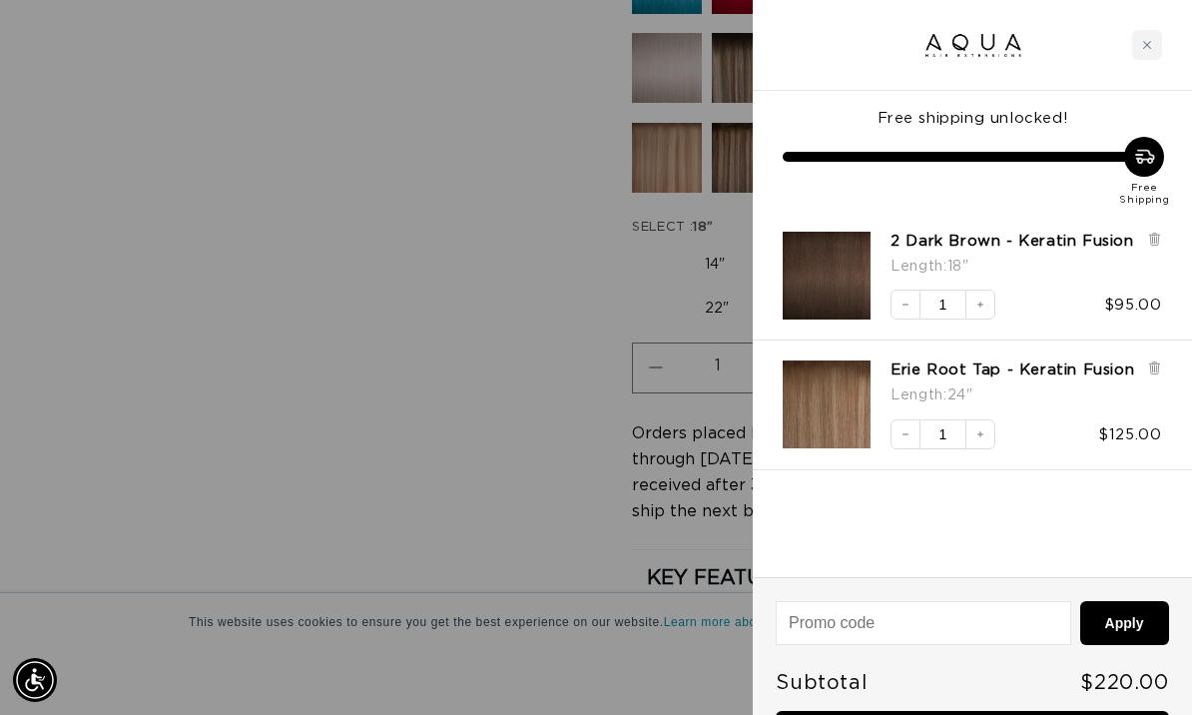
scroll to position [0, 0]
click at [1157, 374] on icon at bounding box center [1154, 369] width 8 height 10
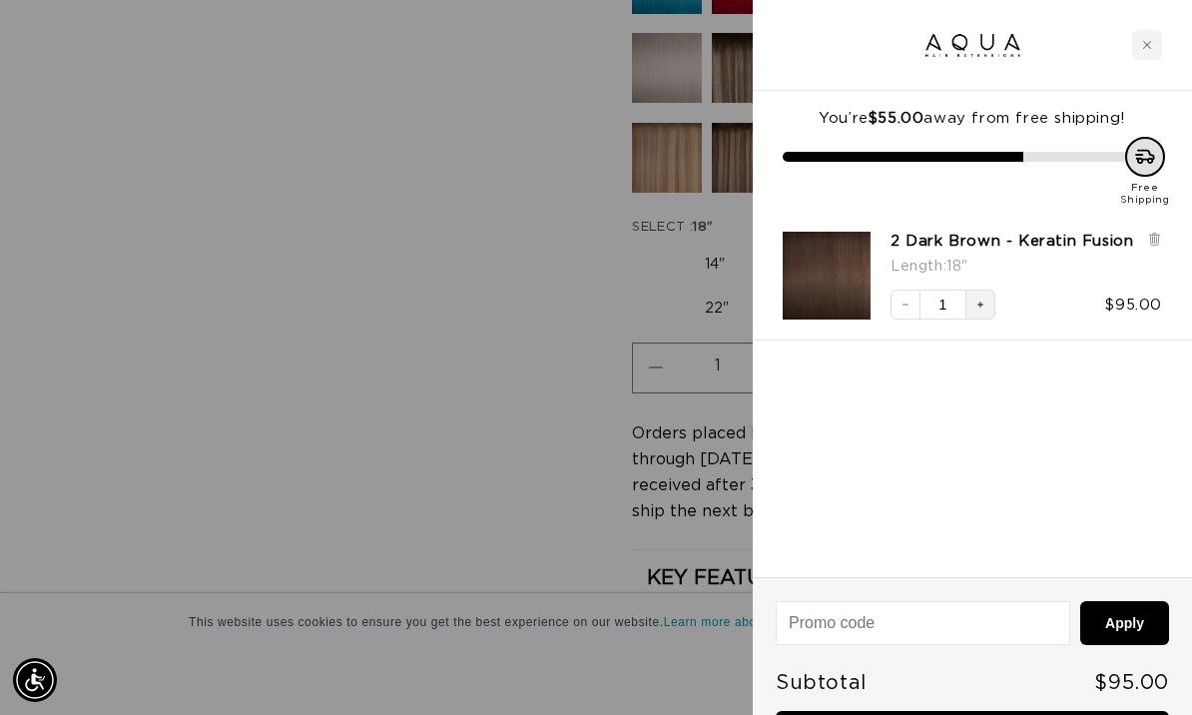
click at [980, 307] on icon "Increase quantity" at bounding box center [980, 304] width 6 height 6
click at [985, 319] on button "Increase quantity" at bounding box center [980, 304] width 30 height 30
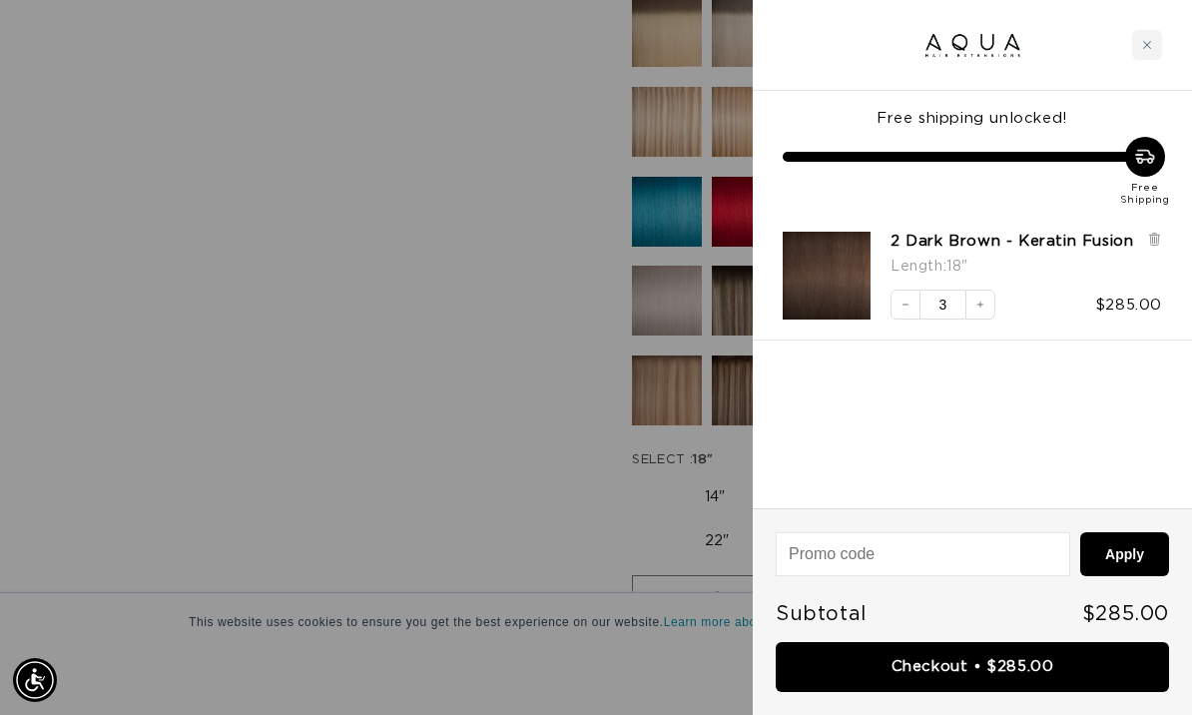
scroll to position [0, 0]
